Goal: Transaction & Acquisition: Purchase product/service

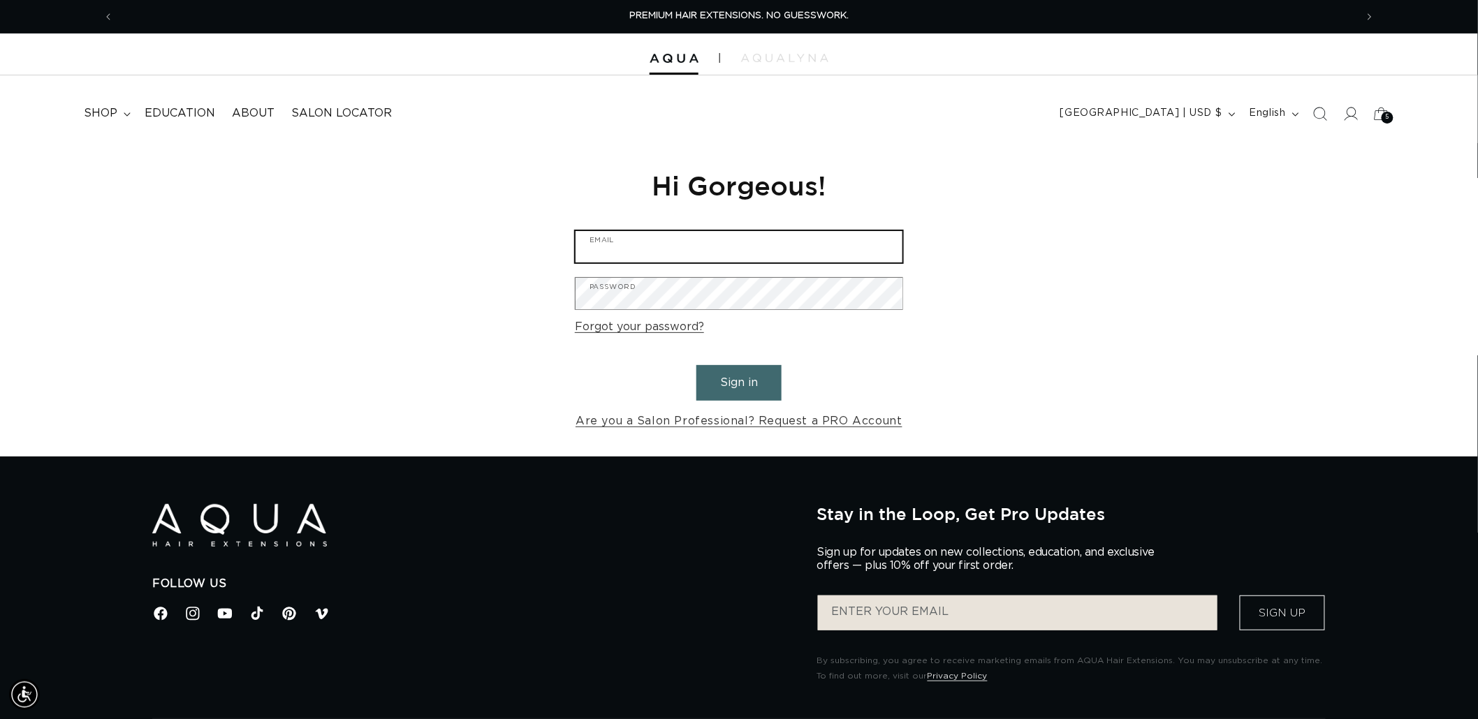
type input "graphics@pabeauty.com"
click at [752, 385] on button "Sign in" at bounding box center [738, 383] width 85 height 36
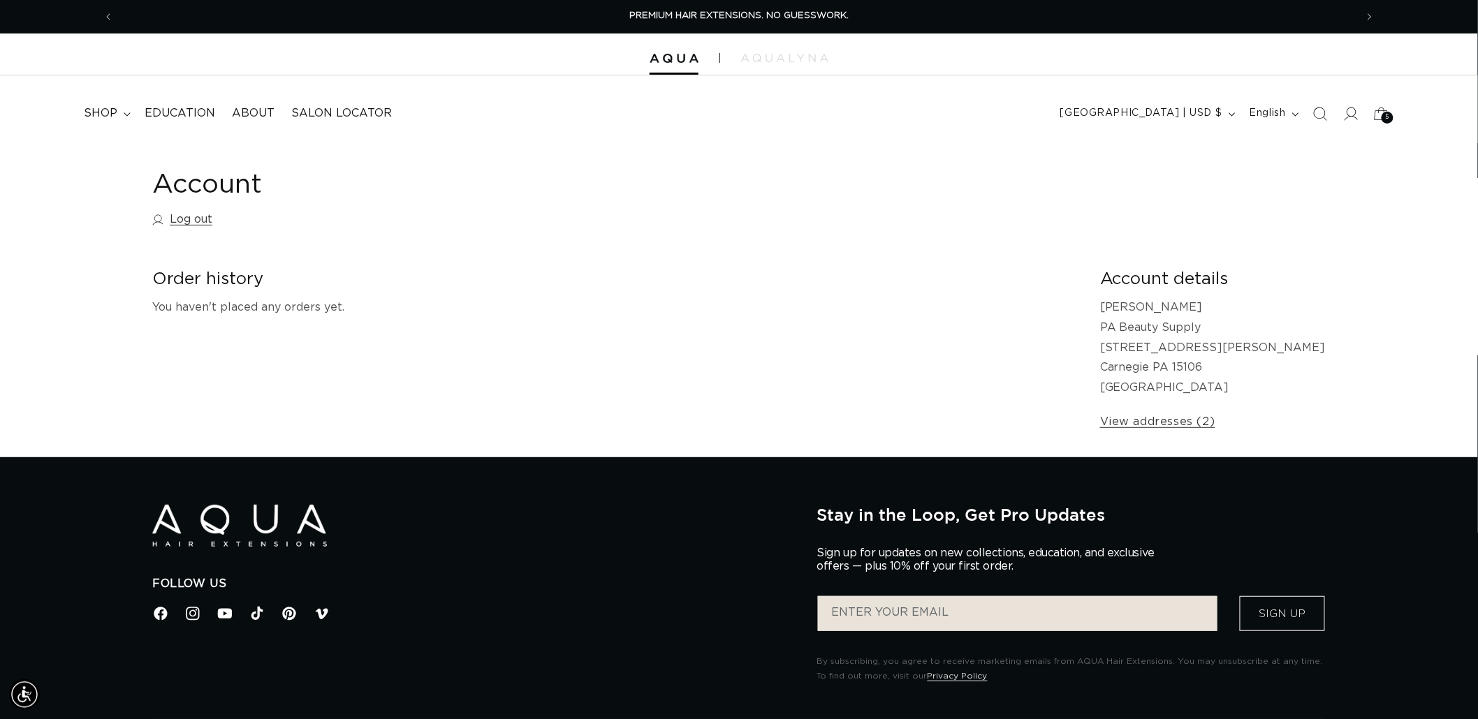
drag, startPoint x: 0, startPoint y: 0, endPoint x: 453, endPoint y: 222, distance: 504.1
click at [453, 222] on div "Account Log out" at bounding box center [738, 201] width 1173 height 66
drag, startPoint x: 1334, startPoint y: 110, endPoint x: 1320, endPoint y: 114, distance: 14.6
click at [1334, 110] on span "Search" at bounding box center [1319, 113] width 31 height 31
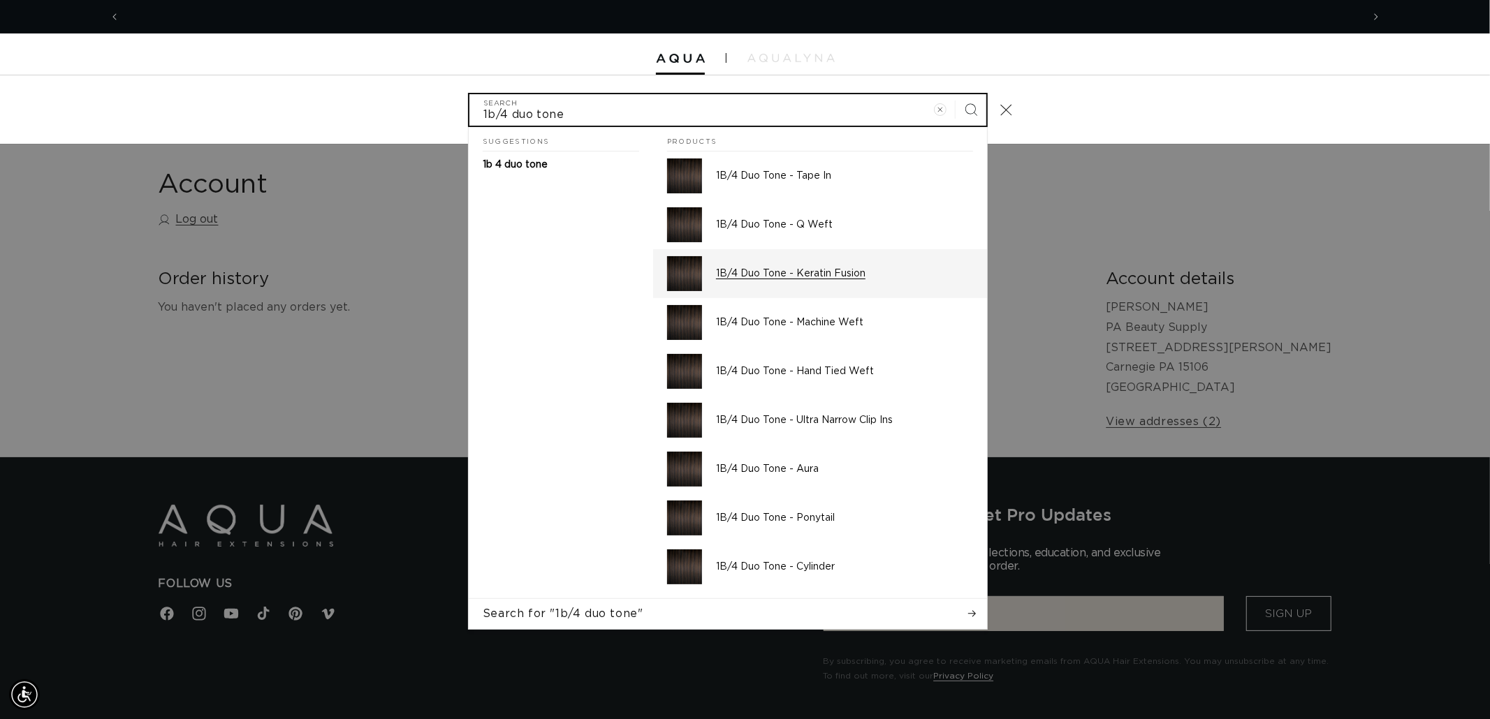
scroll to position [0, 1241]
type input "1b/4 duo tone"
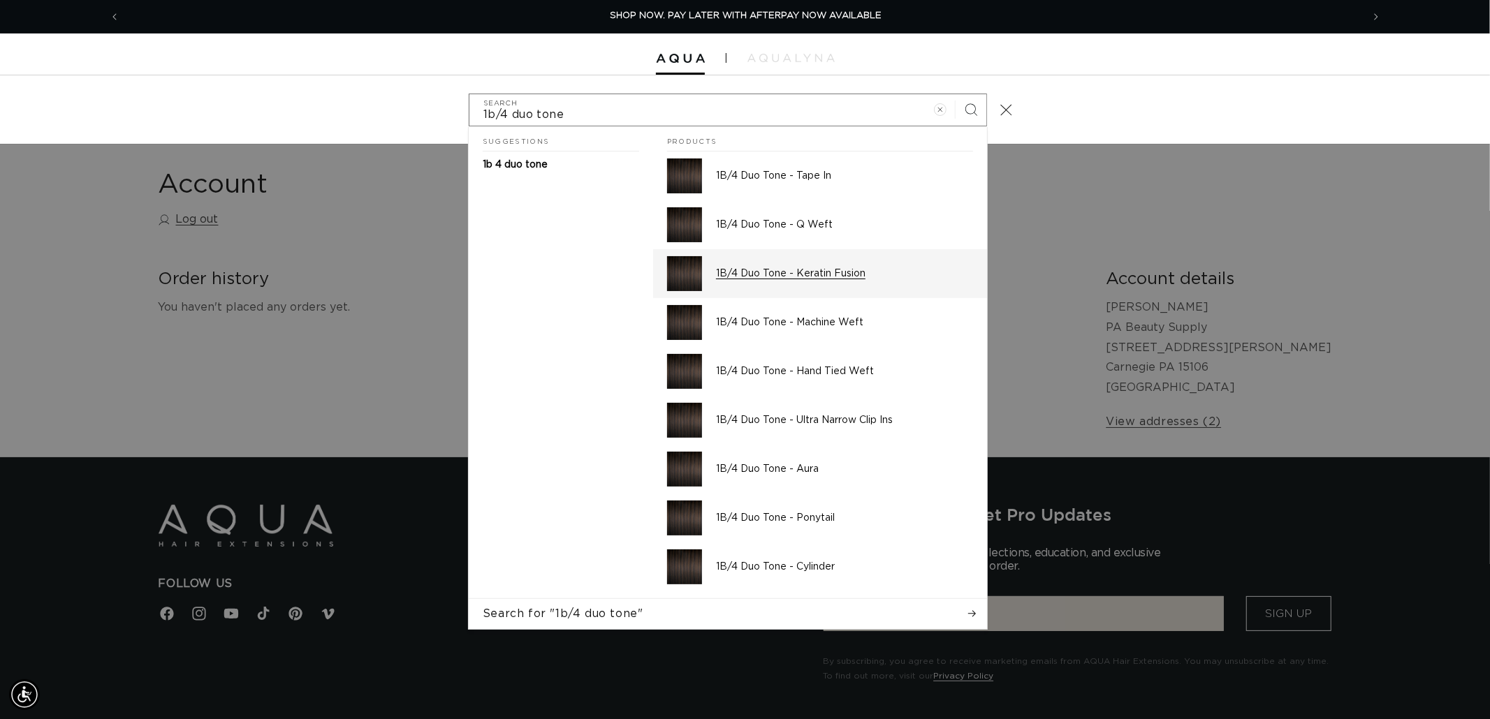
click at [834, 269] on p "1B/4 Duo Tone - Keratin Fusion" at bounding box center [844, 273] width 257 height 13
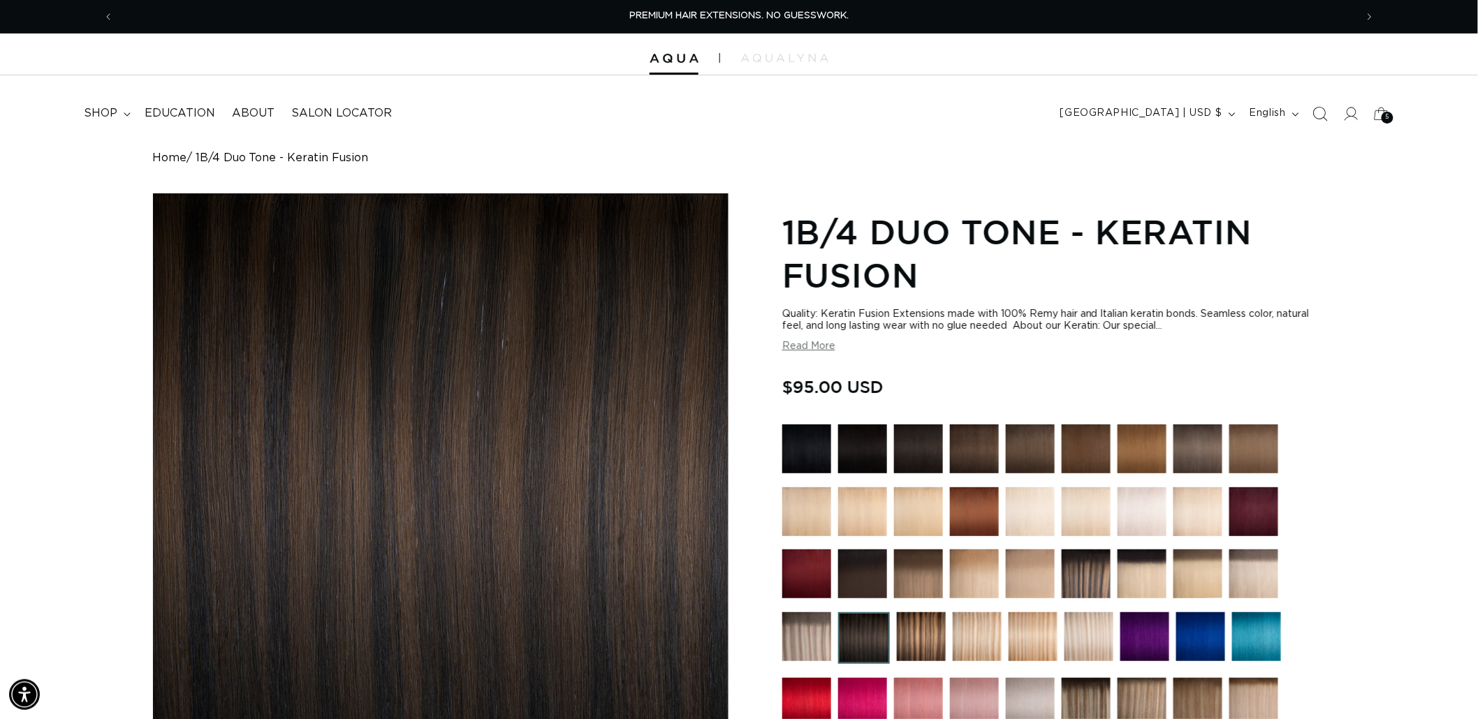
click at [1318, 108] on icon "Search" at bounding box center [1319, 113] width 15 height 15
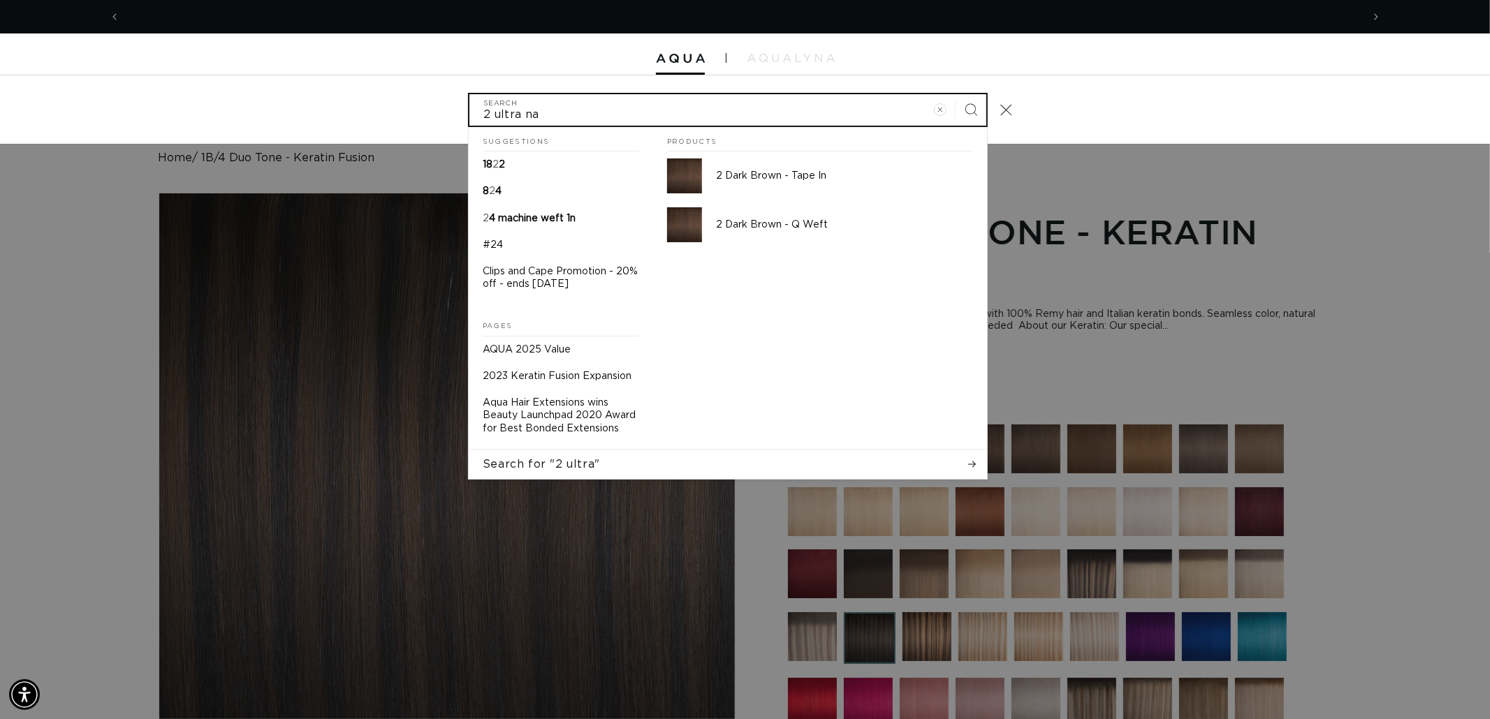
scroll to position [0, 2483]
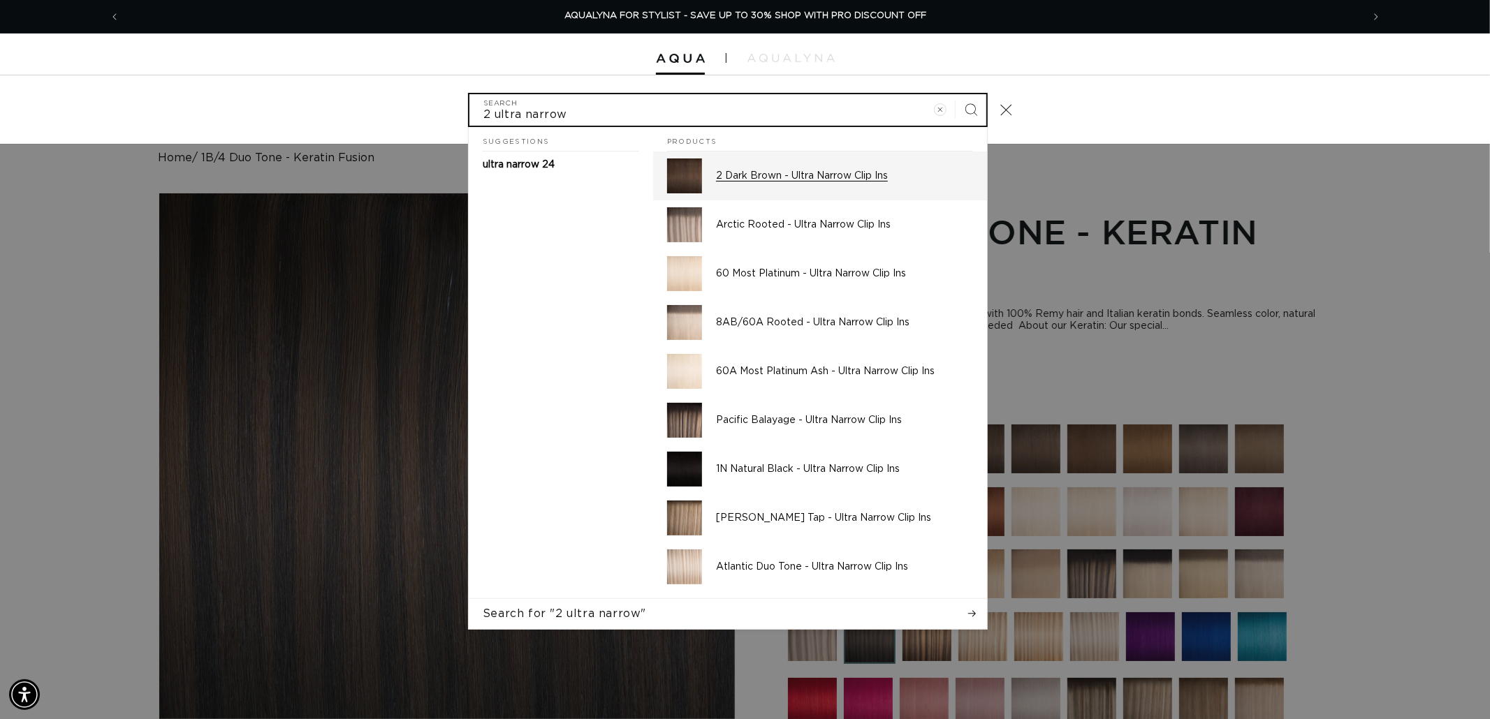
type input "2 ultra narrow"
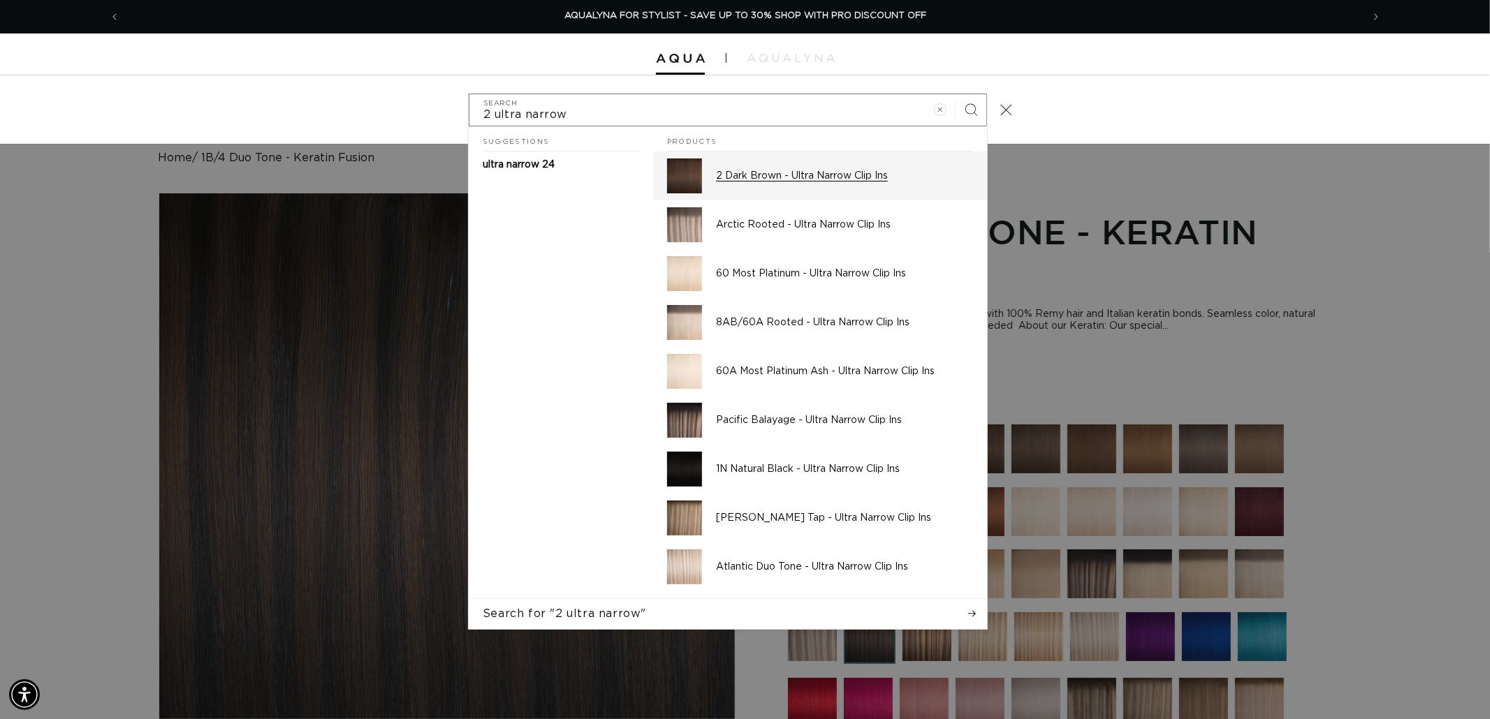
click at [747, 168] on div "2 Dark Brown - Ultra Narrow Clip Ins" at bounding box center [844, 176] width 257 height 35
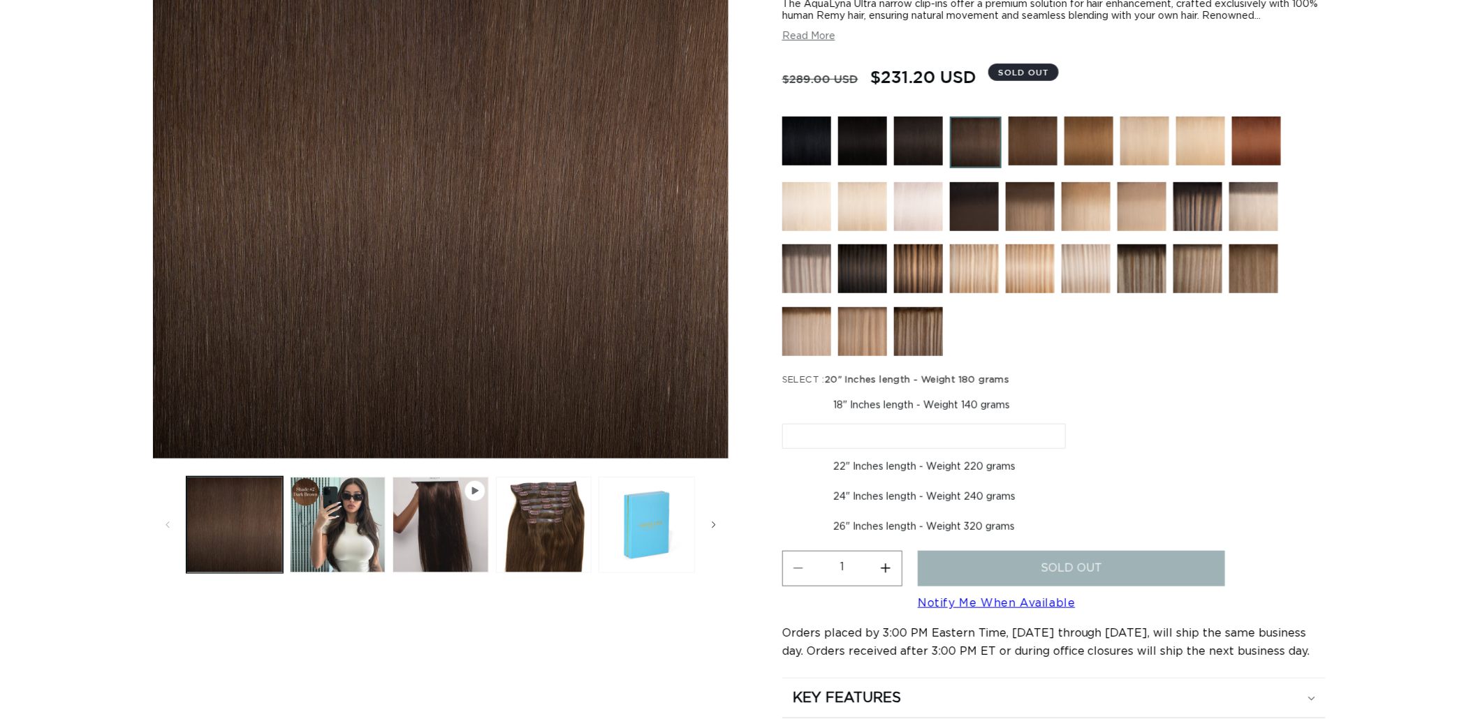
click at [959, 401] on label "18" Inches length - Weight 140 grams Variant sold out or unavailable" at bounding box center [921, 406] width 279 height 24
click at [786, 392] on input "18" Inches length - Weight 140 grams Variant sold out or unavailable" at bounding box center [786, 391] width 1 height 1
radio input "true"
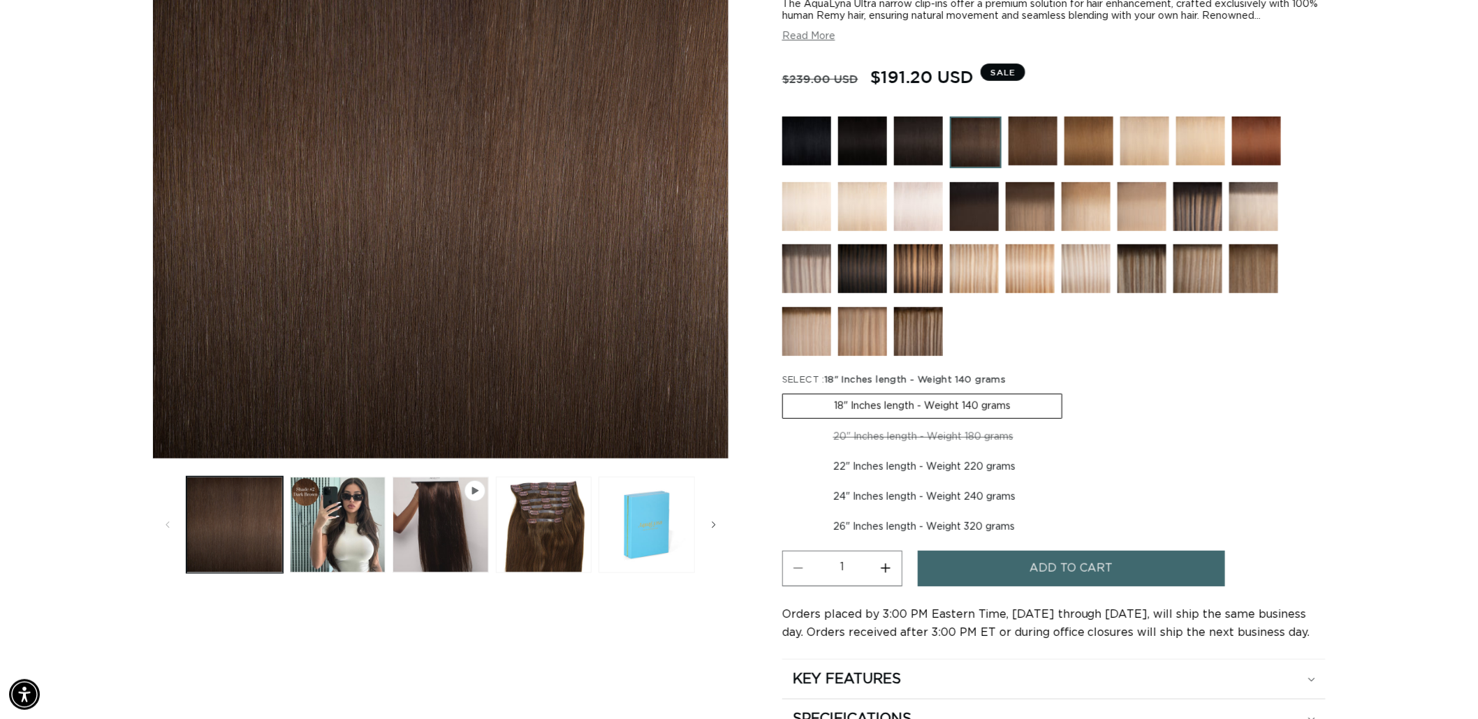
scroll to position [0, 2483]
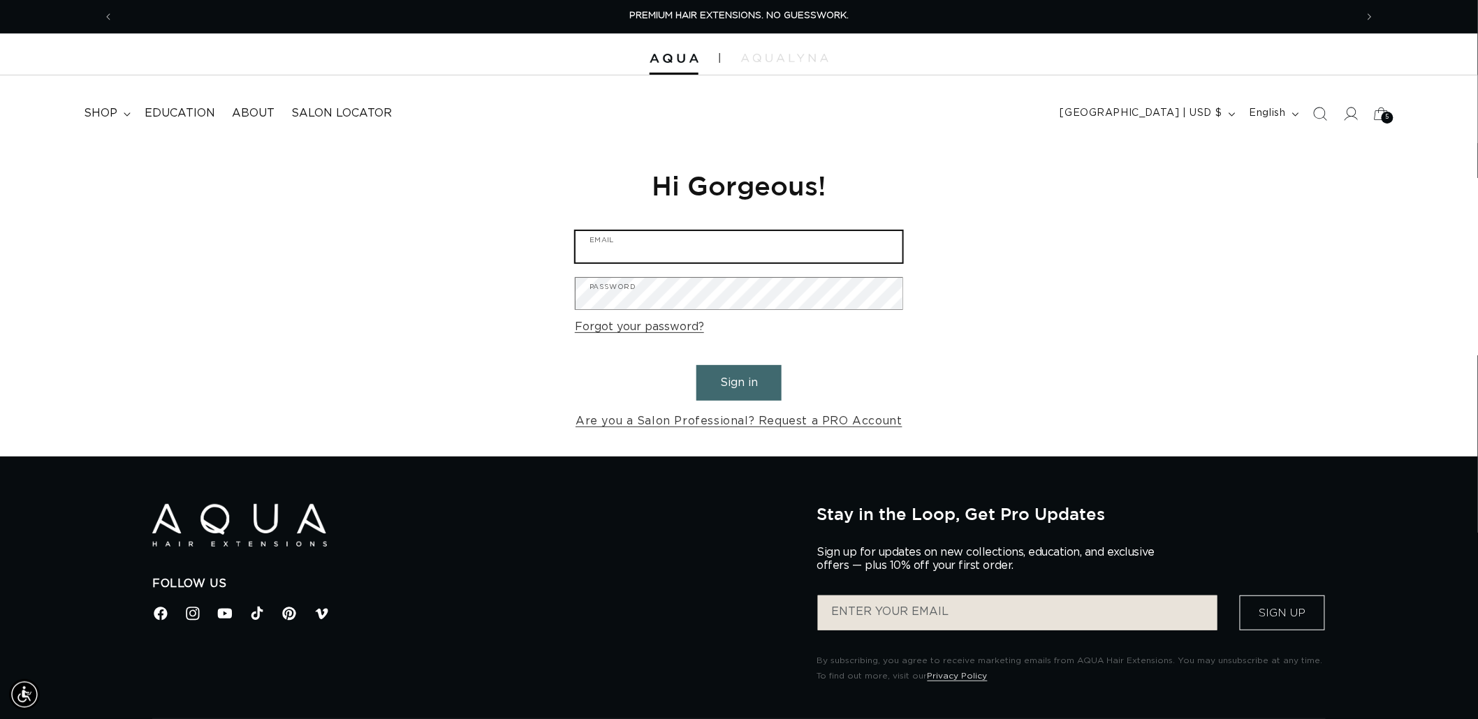
type input "graphics@pabeauty.com"
click at [756, 388] on button "Sign in" at bounding box center [738, 383] width 85 height 36
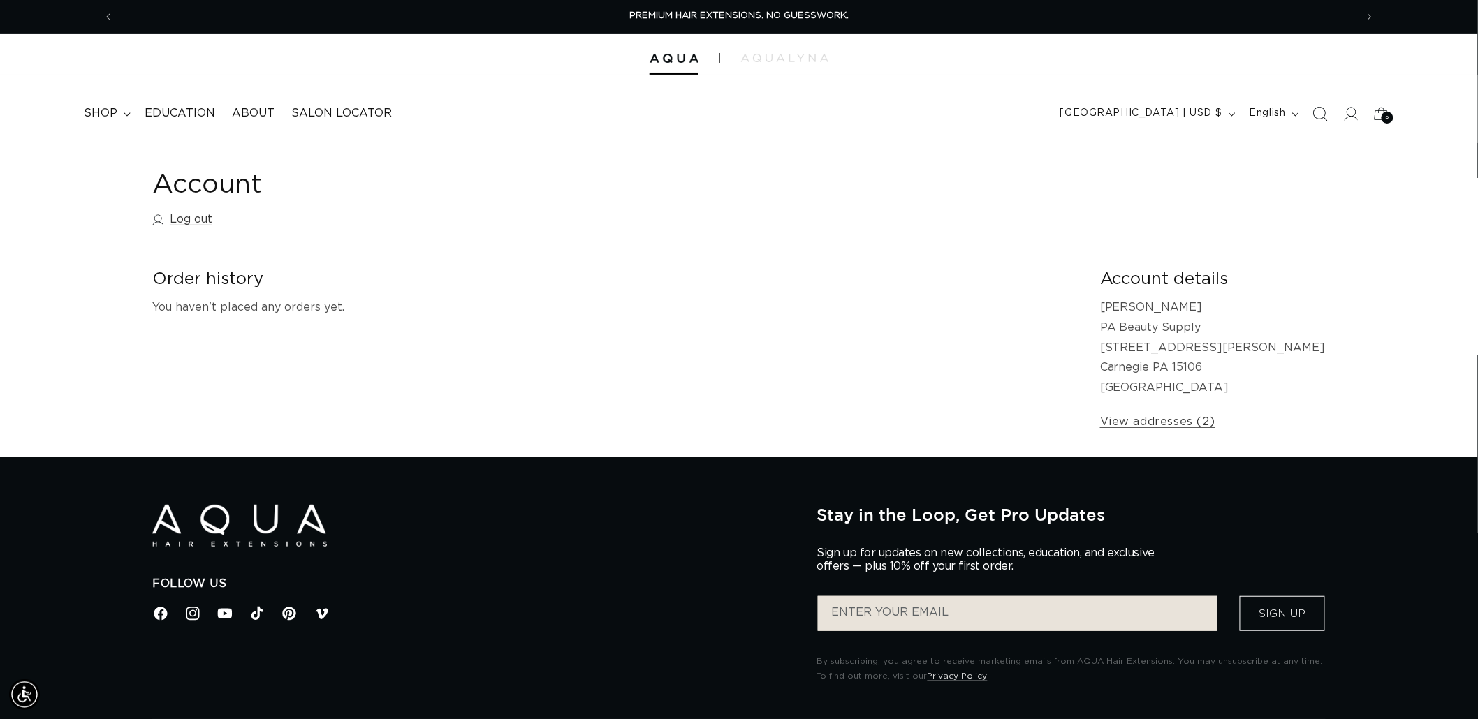
click at [1318, 110] on icon "Search" at bounding box center [1319, 113] width 15 height 15
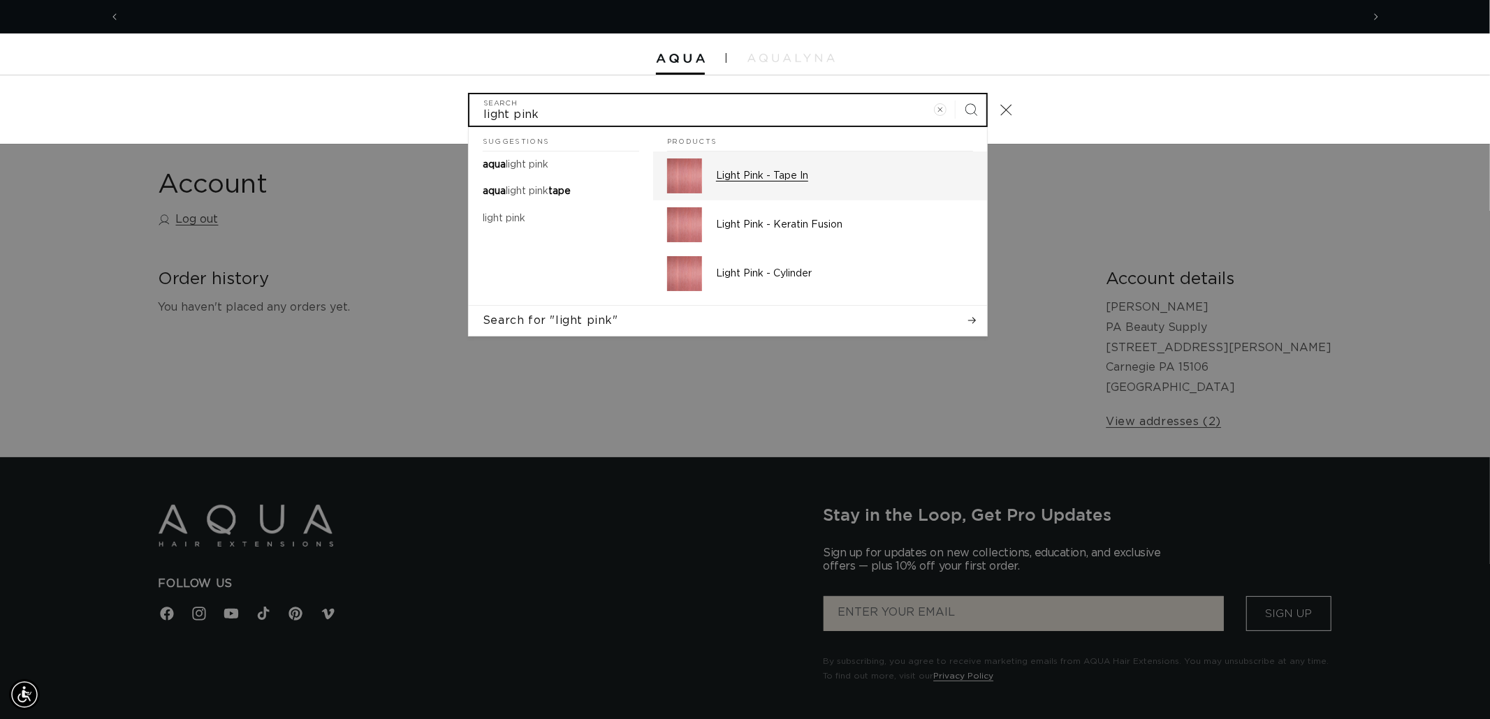
scroll to position [0, 2483]
type input "light pink"
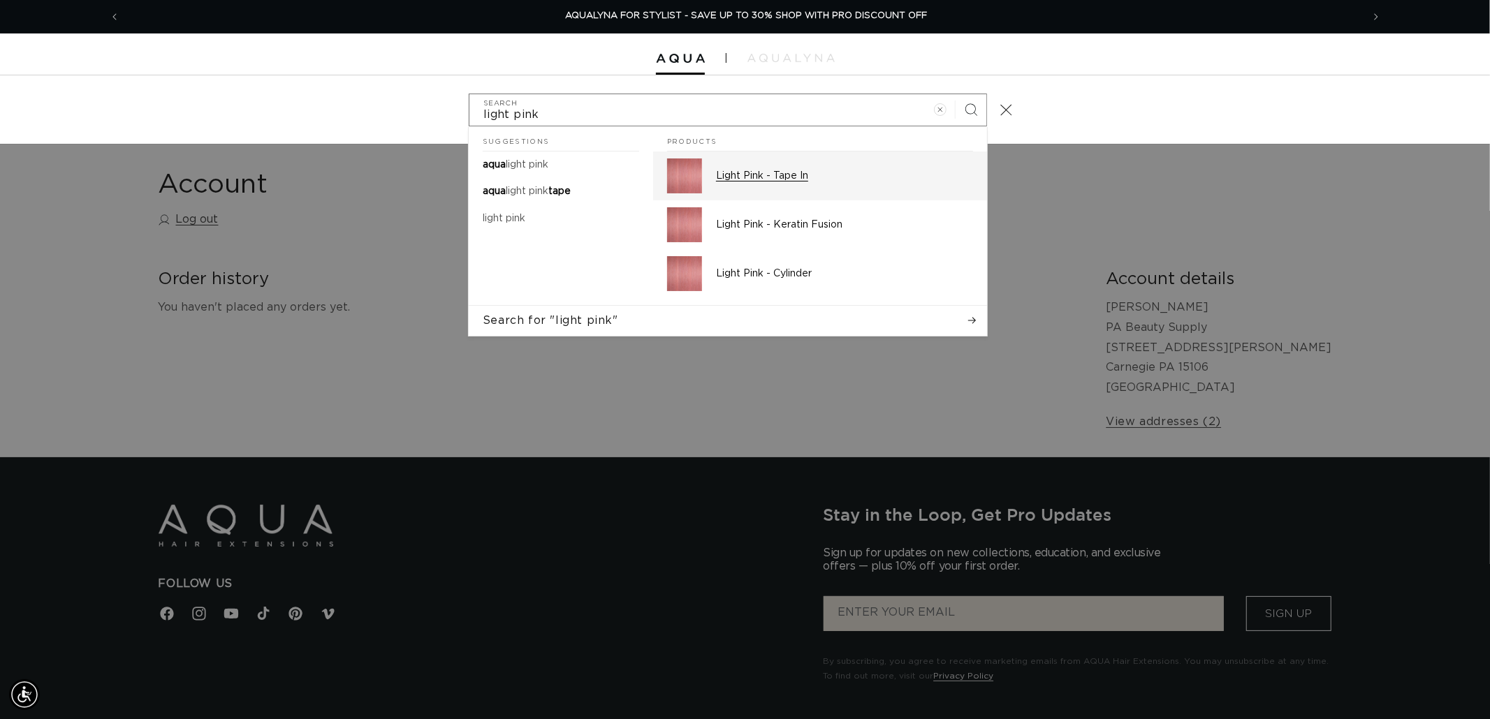
click at [811, 172] on p "Light Pink - Tape In" at bounding box center [844, 176] width 257 height 13
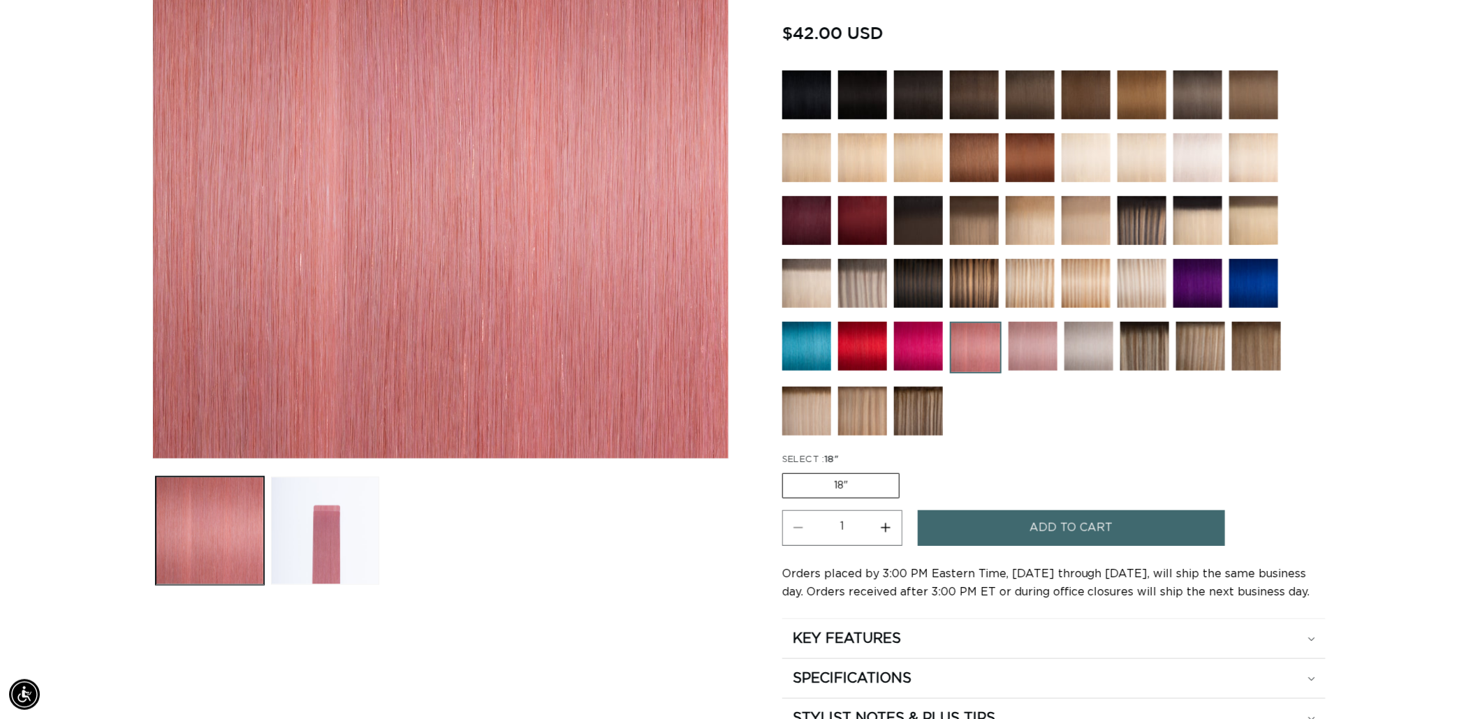
scroll to position [0, 1241]
